Goal: Find specific page/section: Find specific page/section

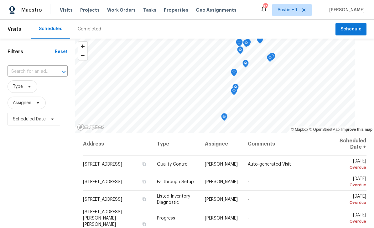
click at [171, 9] on span "Properties" at bounding box center [176, 10] width 24 height 6
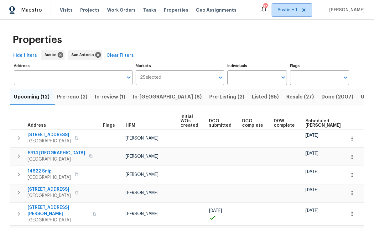
click at [291, 8] on span "Austin + 1" at bounding box center [288, 10] width 20 height 6
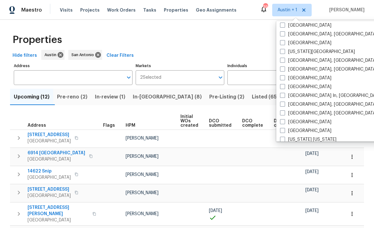
scroll to position [222, 0]
click at [307, 61] on label "Killeen, TX" at bounding box center [328, 60] width 97 height 6
click at [284, 61] on input "Killeen, TX" at bounding box center [282, 59] width 4 height 4
checkbox input "true"
click at [356, 45] on div "Properties" at bounding box center [187, 40] width 354 height 20
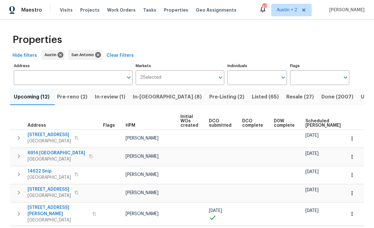
click at [252, 96] on span "Listed (65)" at bounding box center [265, 96] width 27 height 9
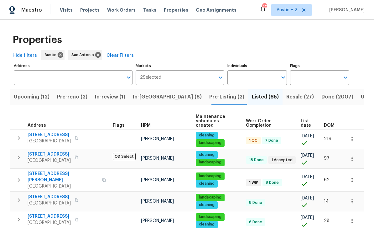
click at [212, 78] on input "Markets" at bounding box center [188, 77] width 54 height 15
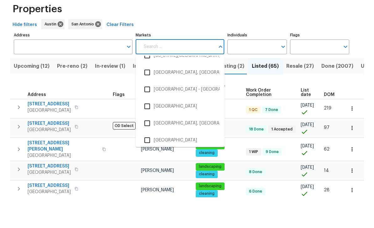
scroll to position [620, 0]
click at [161, 97] on li "Killeen, TX" at bounding box center [180, 103] width 79 height 13
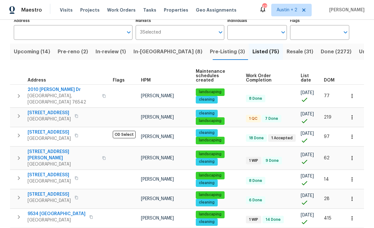
scroll to position [48, 0]
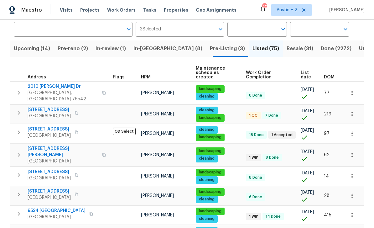
click at [334, 75] on span "DOM" at bounding box center [329, 77] width 11 height 4
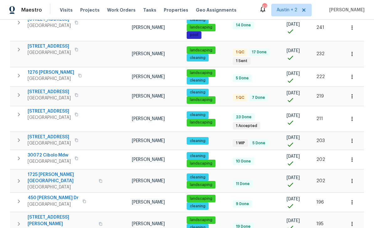
scroll to position [289, 0]
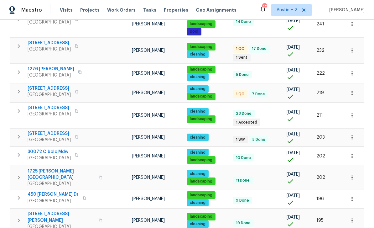
click at [80, 132] on button "button" at bounding box center [77, 136] width 8 height 9
click at [78, 135] on icon "button" at bounding box center [76, 136] width 3 height 3
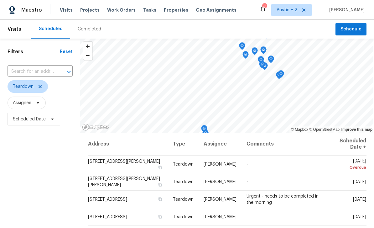
click at [168, 12] on span "Properties" at bounding box center [176, 10] width 24 height 6
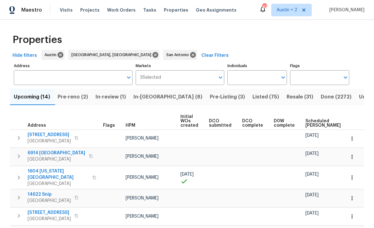
click at [253, 100] on span "Listed (75)" at bounding box center [266, 96] width 27 height 9
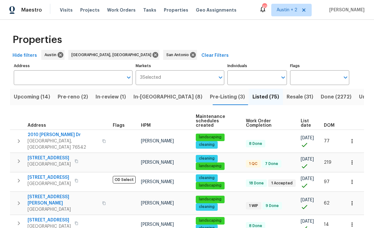
click at [330, 123] on span "DOM" at bounding box center [329, 125] width 11 height 4
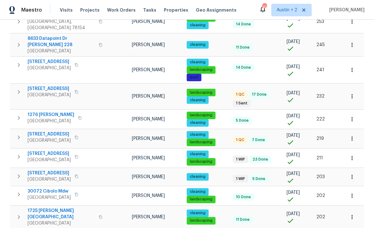
scroll to position [247, 0]
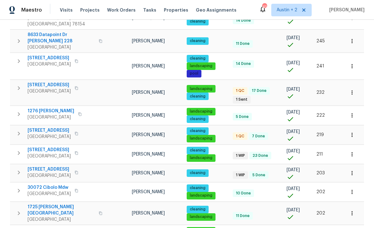
click at [80, 168] on button "button" at bounding box center [77, 172] width 8 height 9
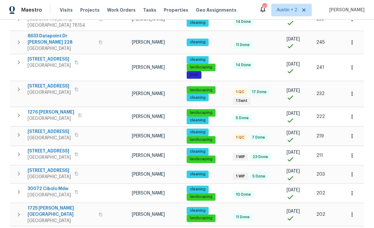
scroll to position [249, 0]
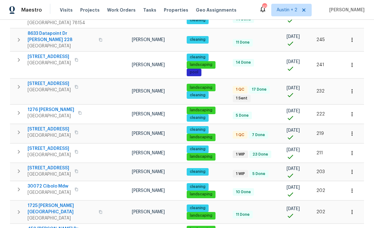
click at [78, 169] on icon "button" at bounding box center [76, 170] width 3 height 3
click at [78, 169] on icon "button" at bounding box center [77, 171] width 4 height 4
click at [78, 169] on icon "button" at bounding box center [76, 170] width 3 height 3
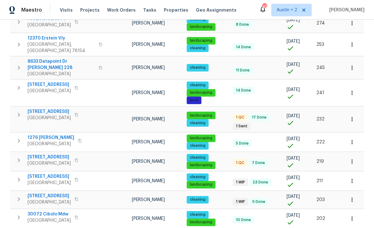
scroll to position [225, 0]
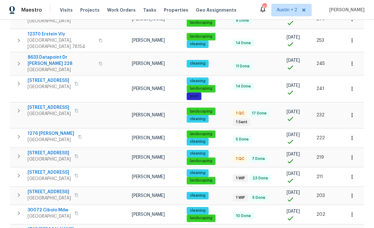
click at [78, 193] on icon "button" at bounding box center [77, 195] width 4 height 4
